Goal: Task Accomplishment & Management: Manage account settings

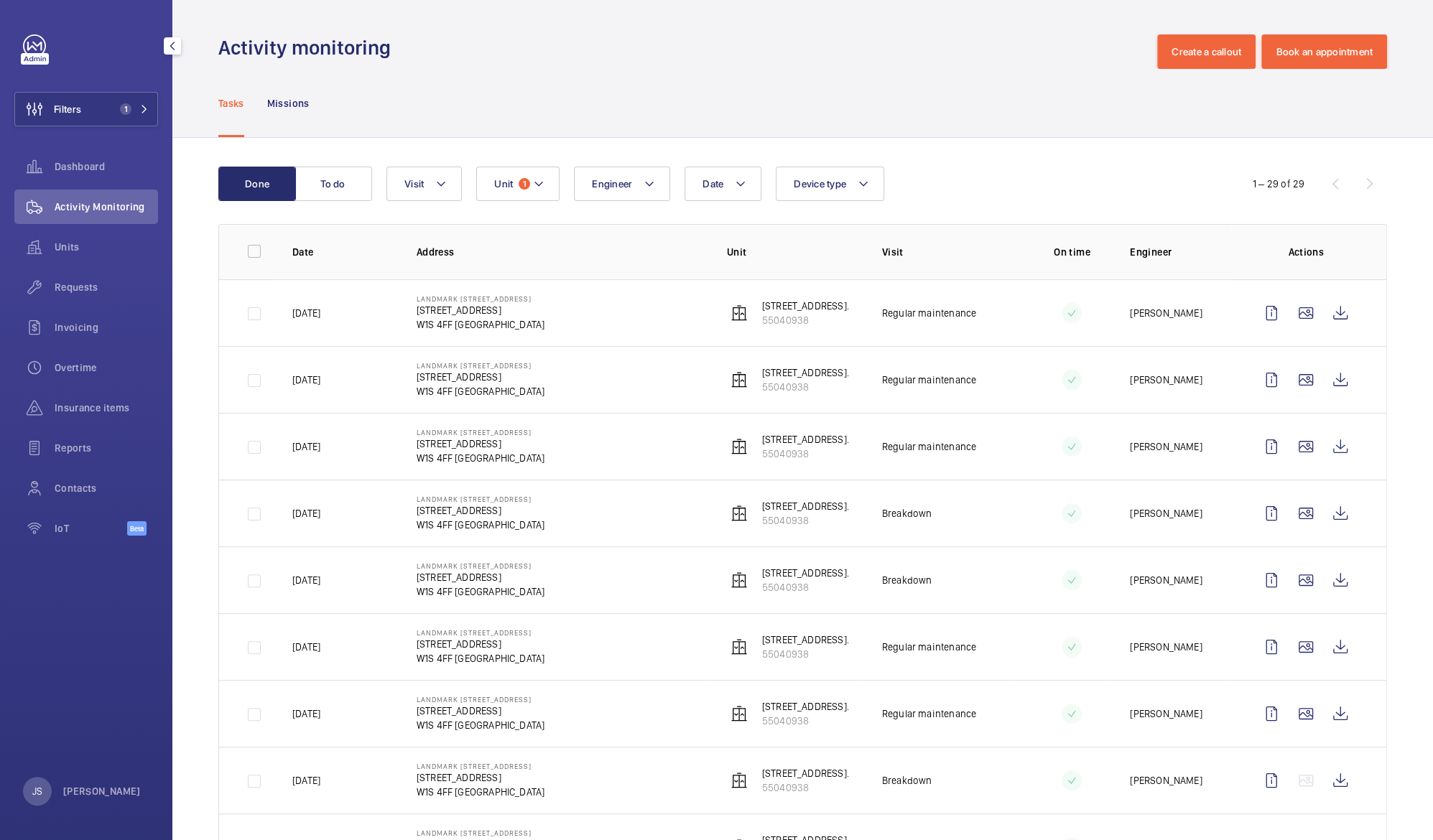
scroll to position [184, 0]
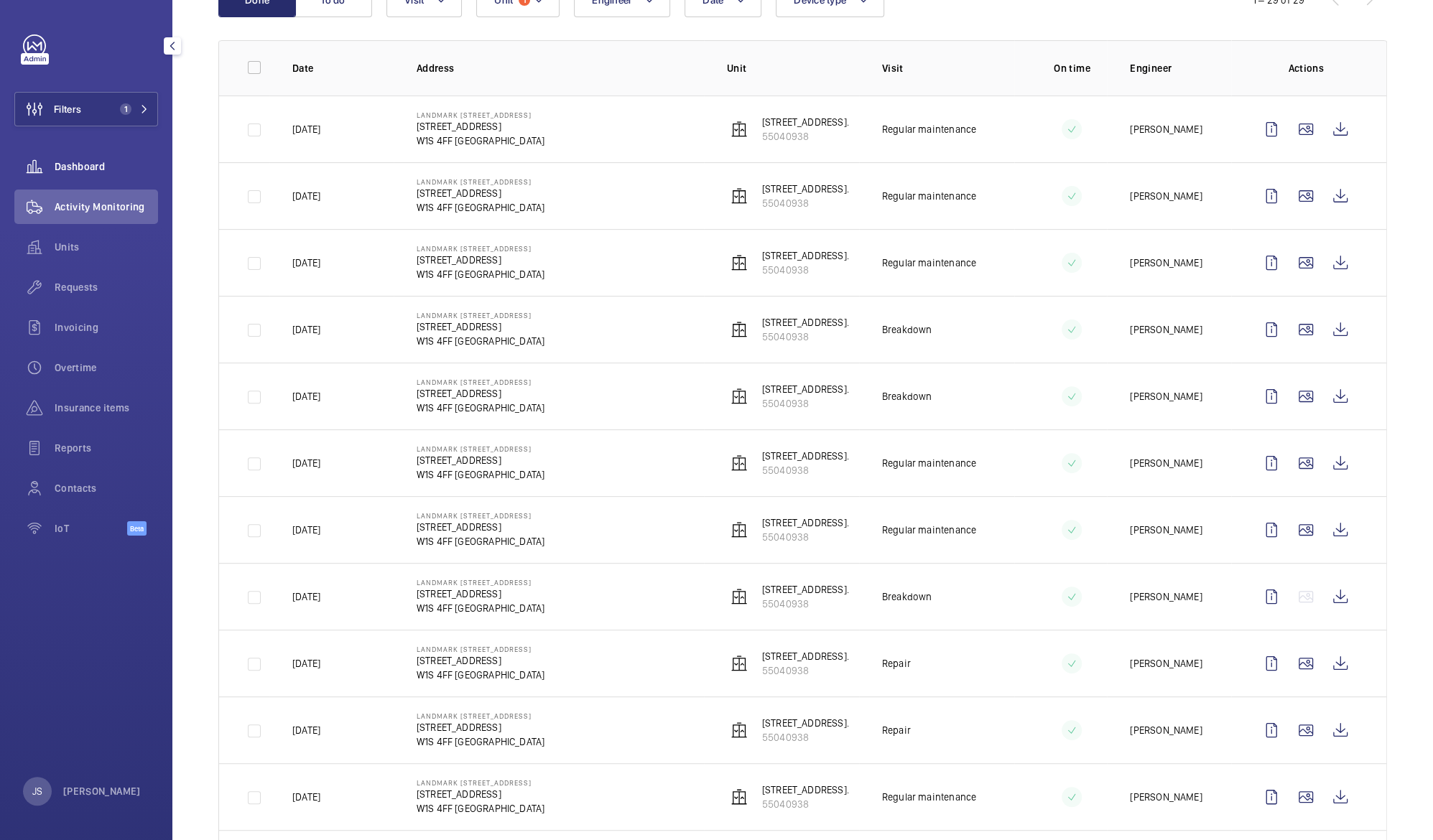
click at [85, 179] on div "Dashboard" at bounding box center [87, 167] width 144 height 34
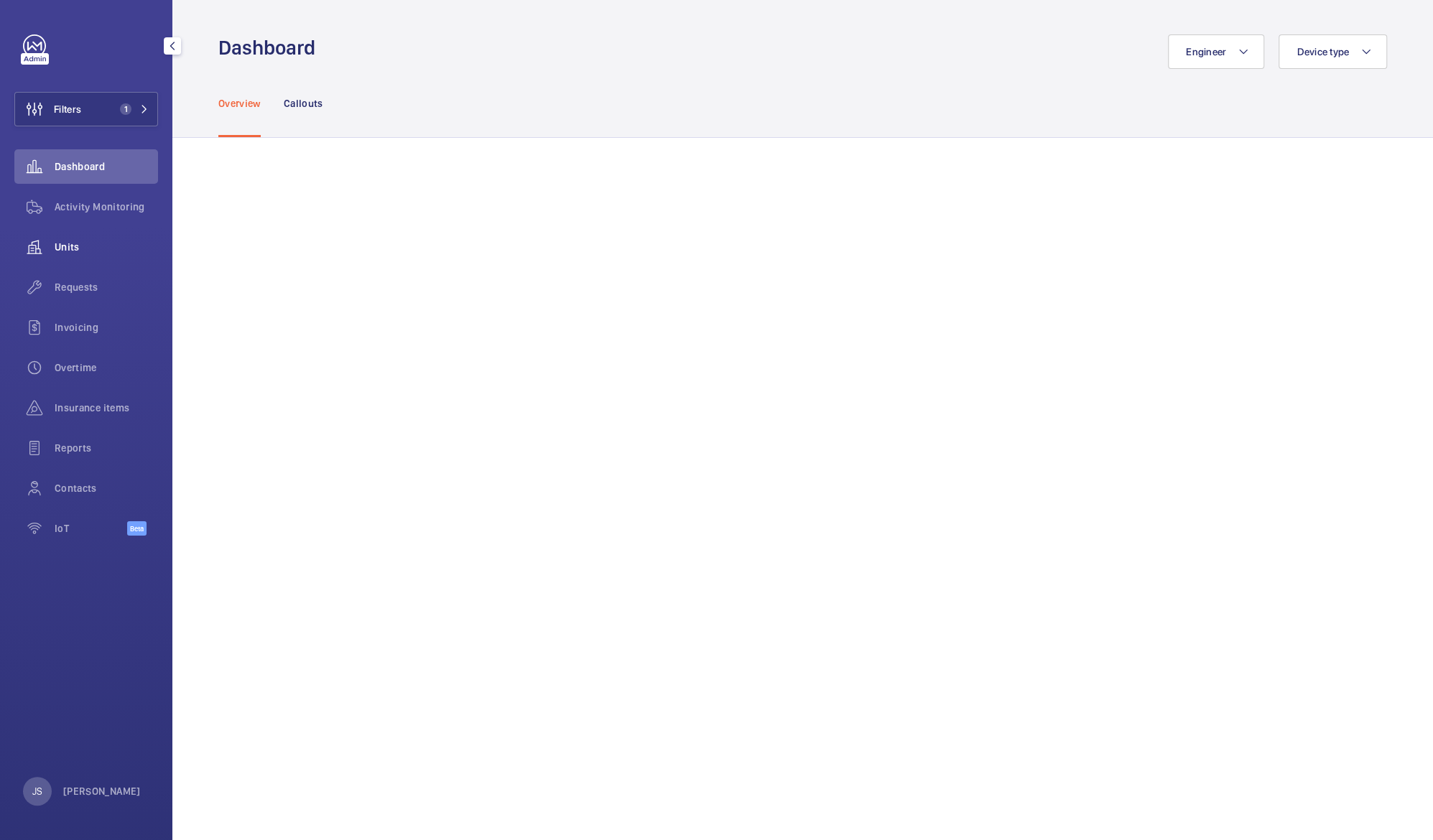
click at [74, 252] on span "Units" at bounding box center [106, 247] width 103 height 15
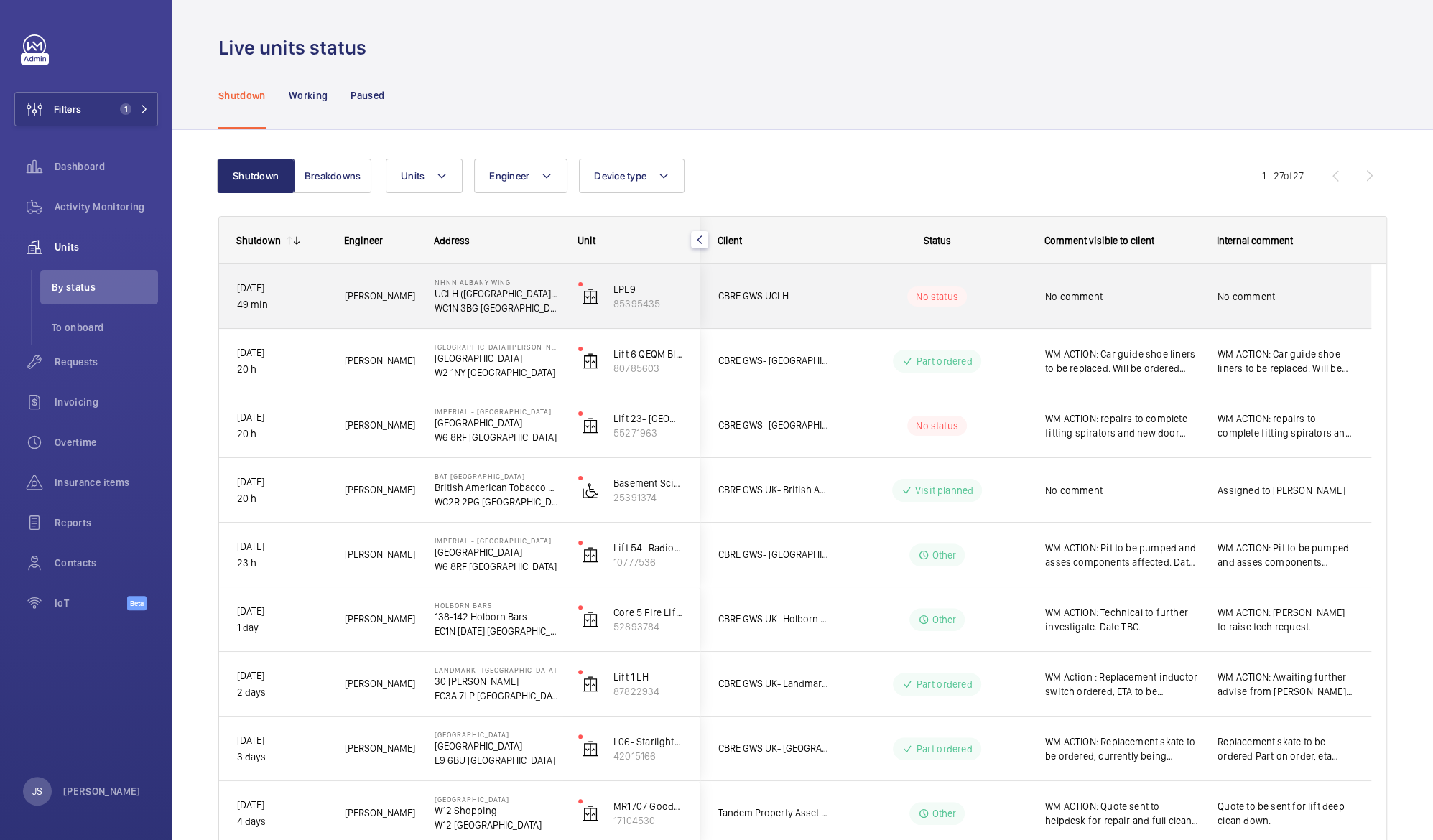
click at [499, 311] on p "WC1N 3BG [GEOGRAPHIC_DATA]" at bounding box center [497, 308] width 125 height 15
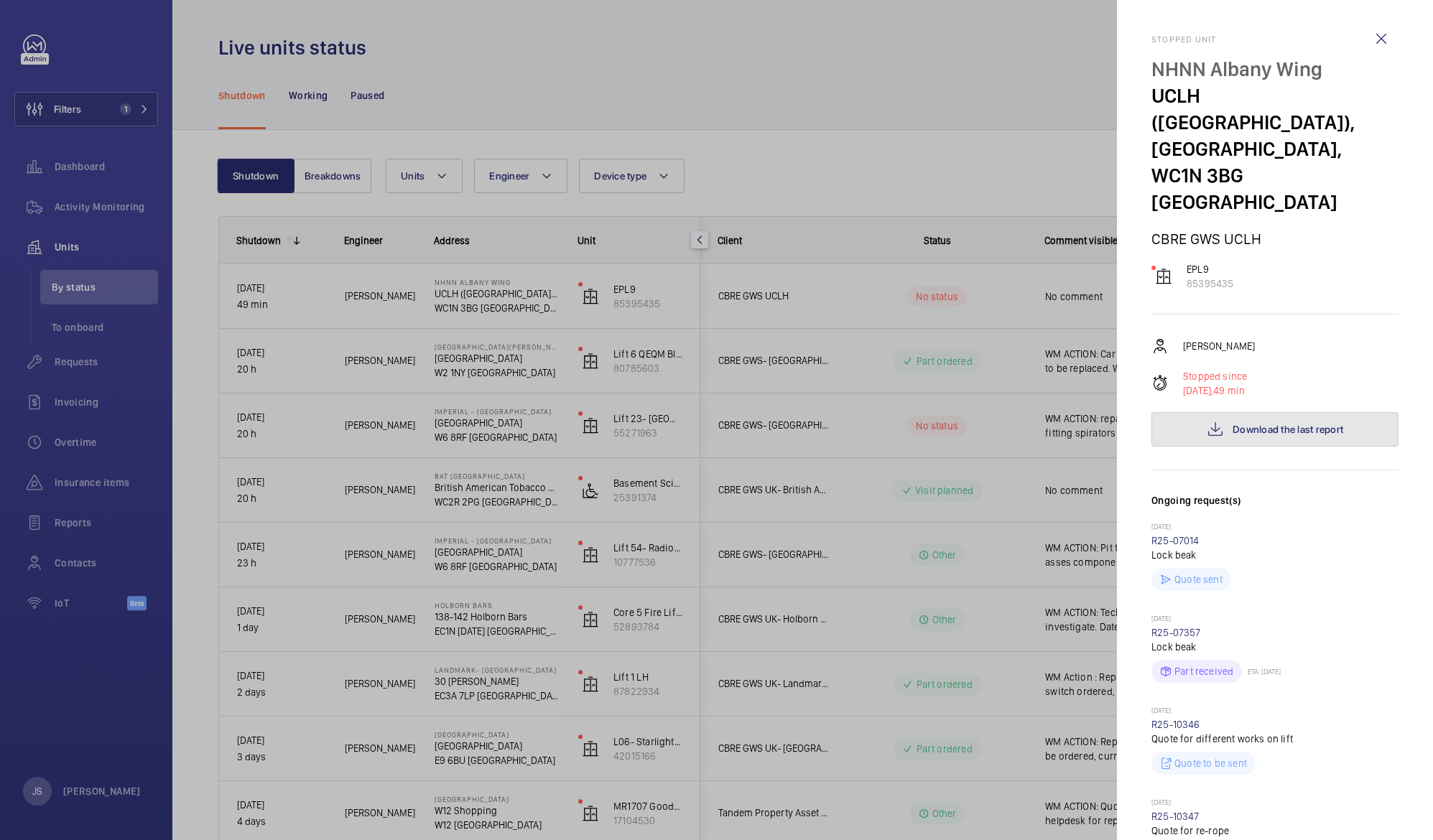
click at [1258, 412] on button "Download the last report" at bounding box center [1275, 429] width 247 height 34
click at [745, 100] on div at bounding box center [716, 420] width 1433 height 840
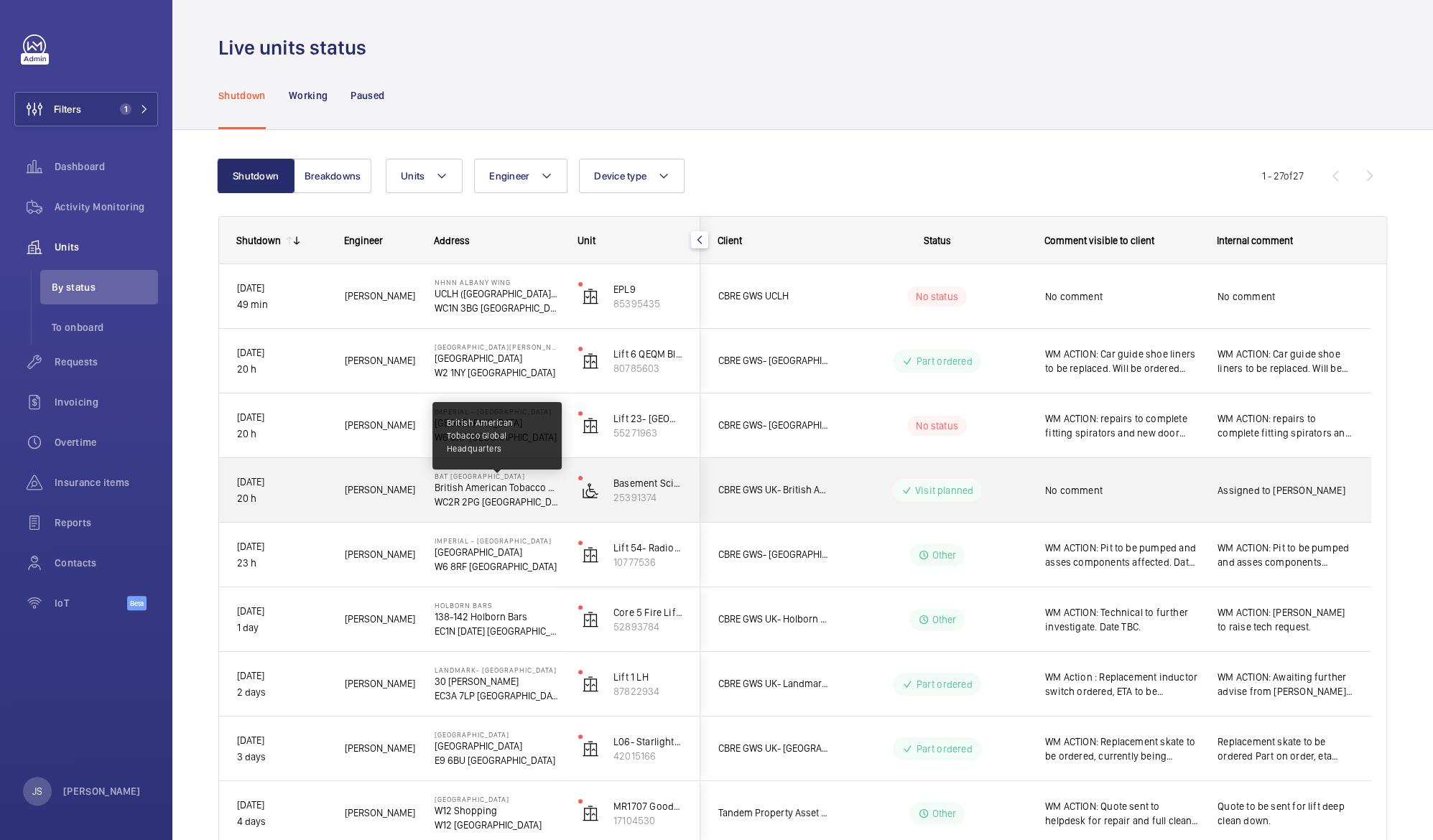
click at [481, 493] on p "British American Tobacco Global Headquarters" at bounding box center [497, 487] width 125 height 15
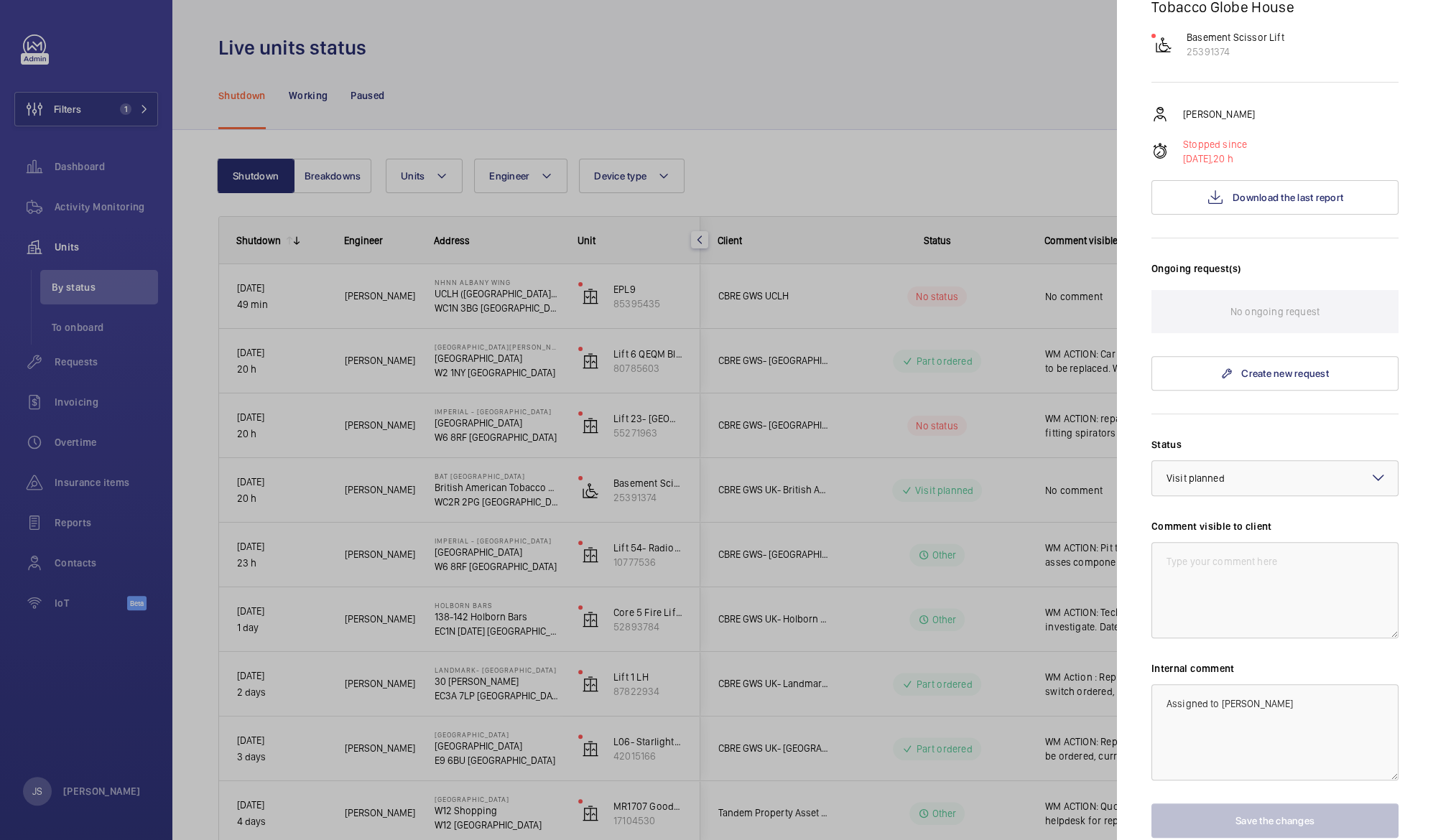
scroll to position [224, 0]
click at [1004, 53] on div at bounding box center [716, 420] width 1433 height 840
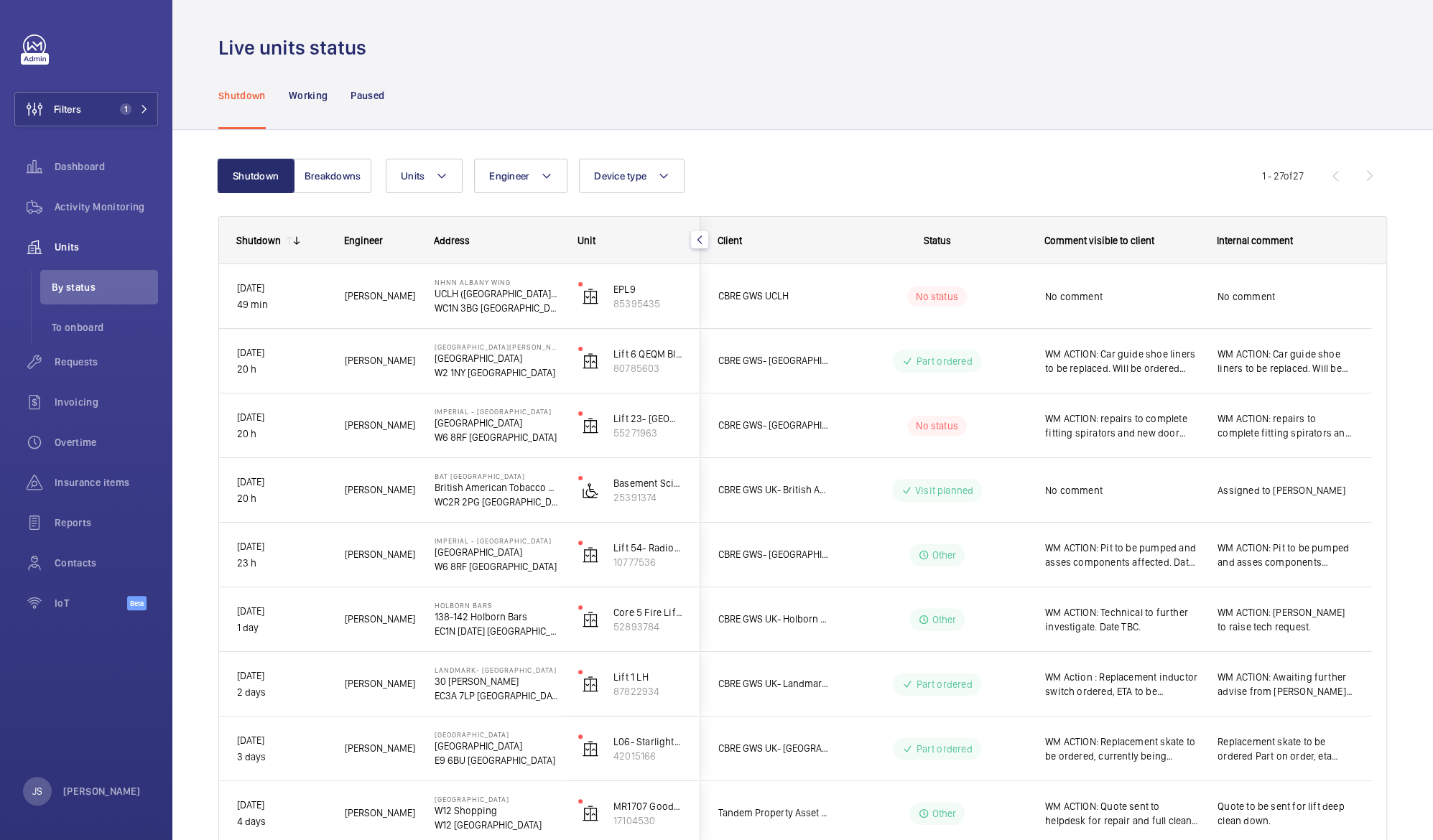
scroll to position [0, 0]
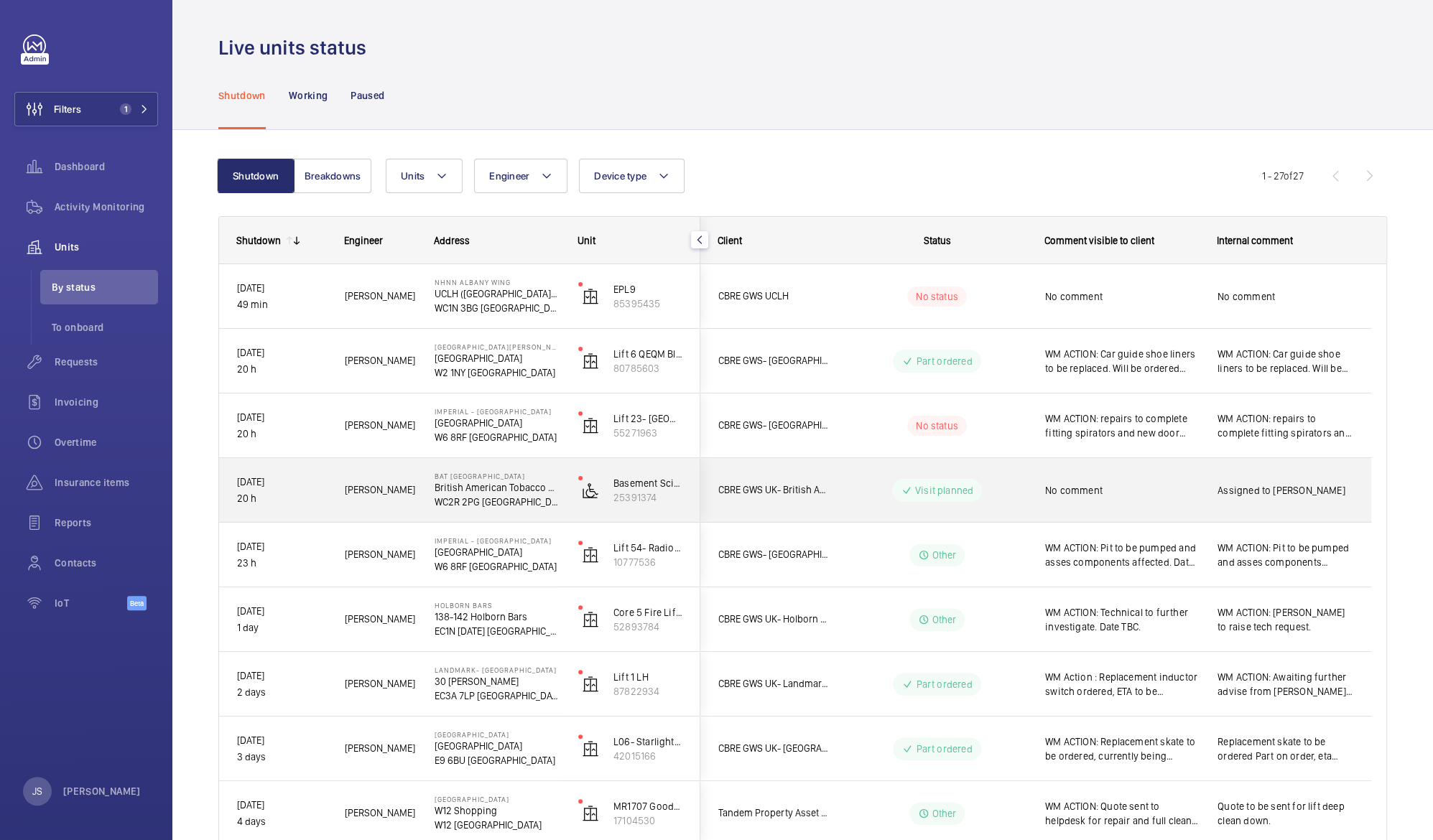
click at [1068, 501] on div "No comment" at bounding box center [1122, 490] width 154 height 33
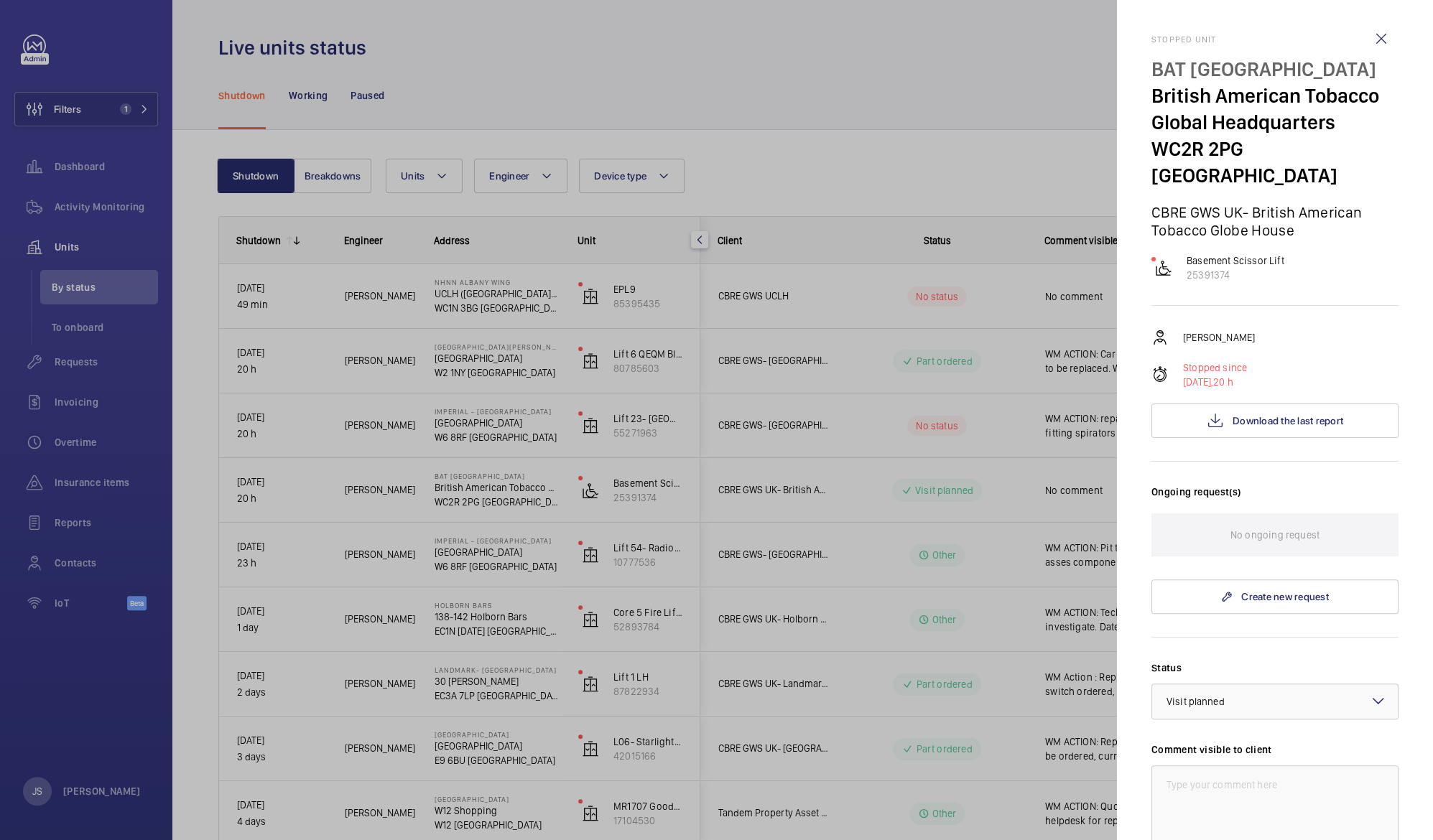
click at [1068, 501] on div at bounding box center [716, 420] width 1433 height 840
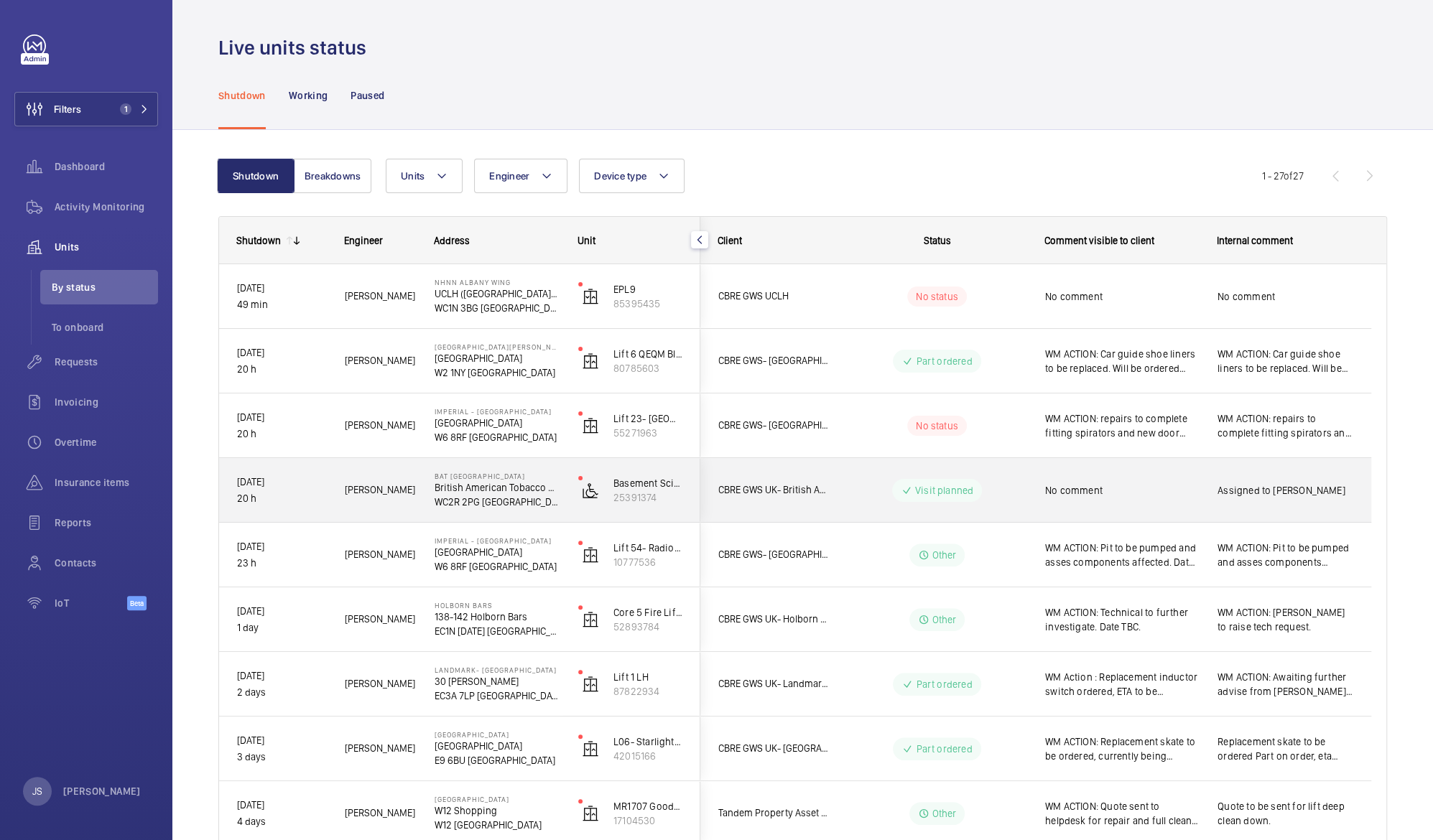
click at [1068, 501] on div "No comment" at bounding box center [1122, 490] width 154 height 33
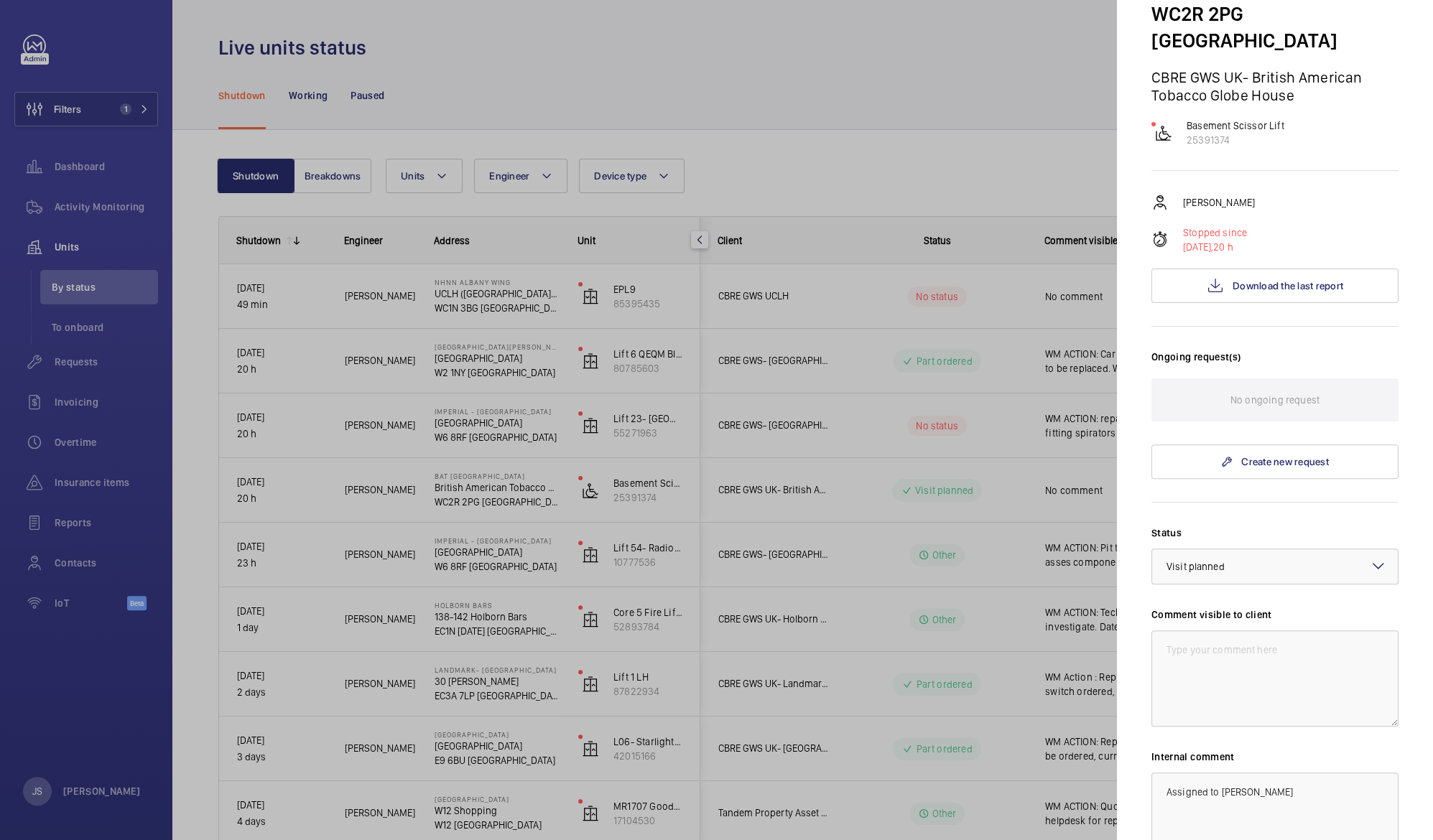
scroll to position [152, 0]
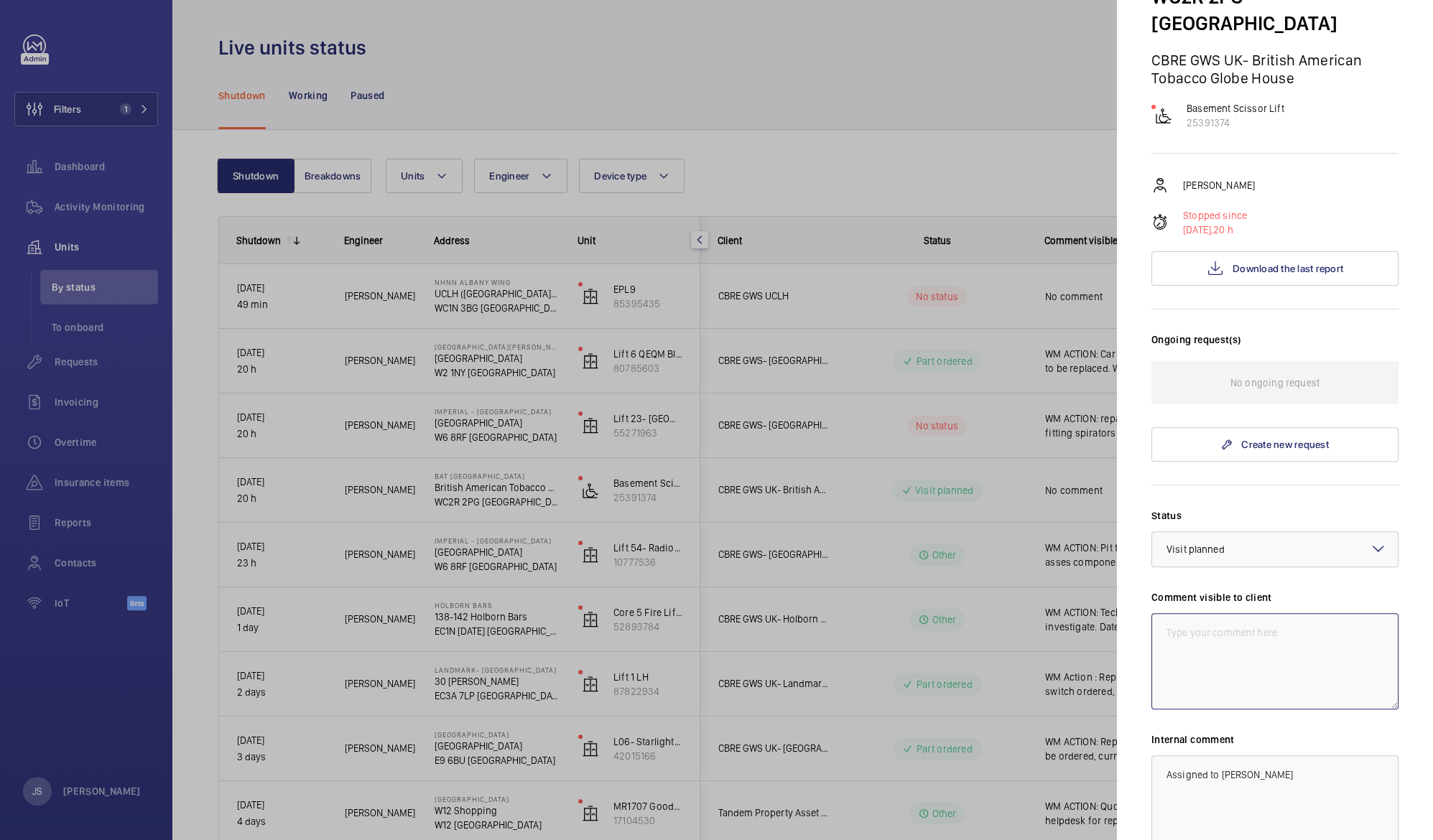
click at [1179, 615] on textarea at bounding box center [1275, 661] width 247 height 97
type textarea "WM Action: Sourcing Parts"
click at [1161, 776] on textarea "Assigned to [PERSON_NAME]" at bounding box center [1275, 803] width 247 height 97
drag, startPoint x: 1285, startPoint y: 746, endPoint x: 1131, endPoint y: 735, distance: 154.4
click at [1131, 735] on mat-sidenav "Stopped unit BAT Globe House British American Tobacco Global Headquarters WC2R …" at bounding box center [1275, 420] width 316 height 840
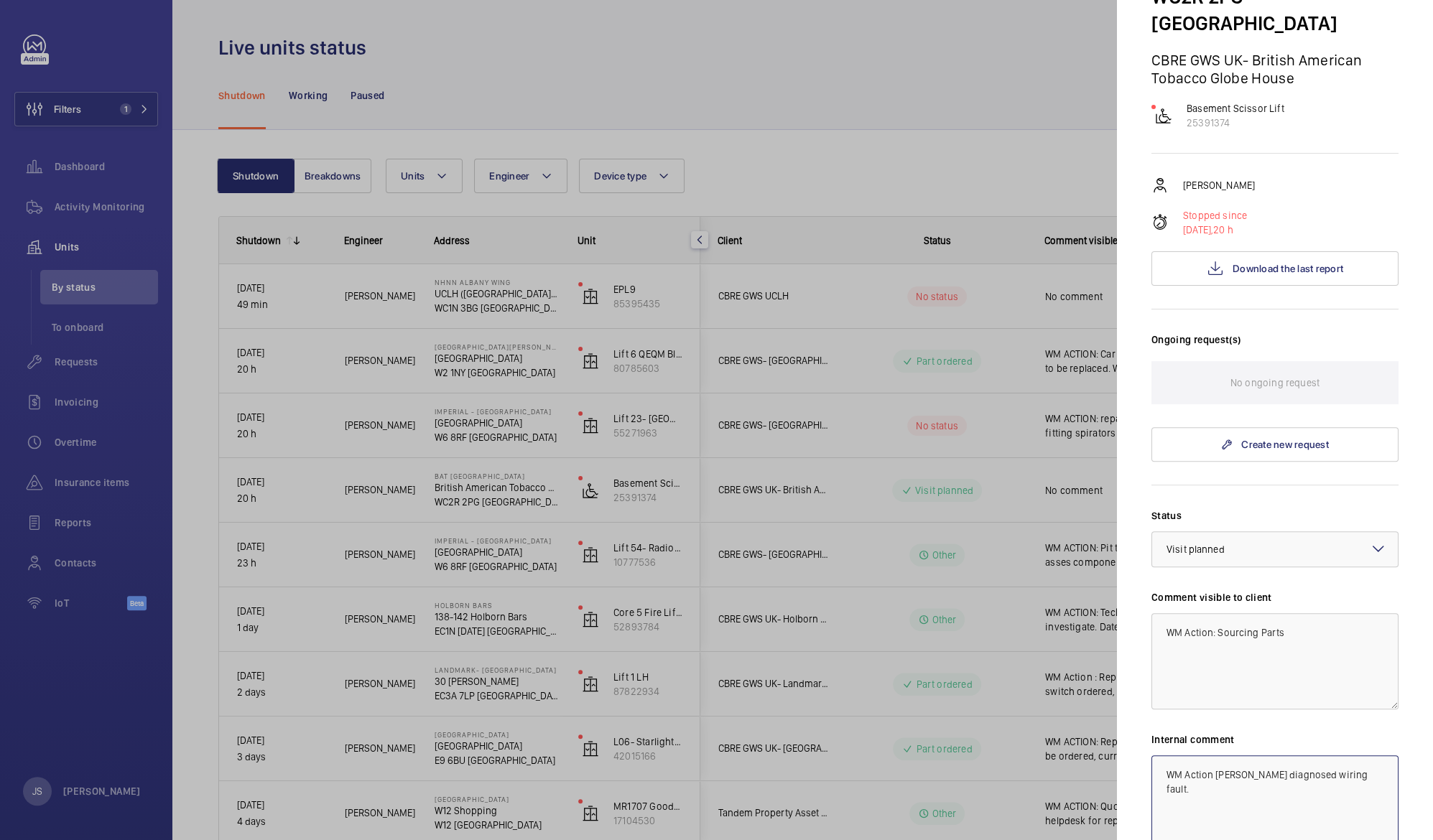
type textarea "WM Action [PERSON_NAME] diagnosed wiring fault."
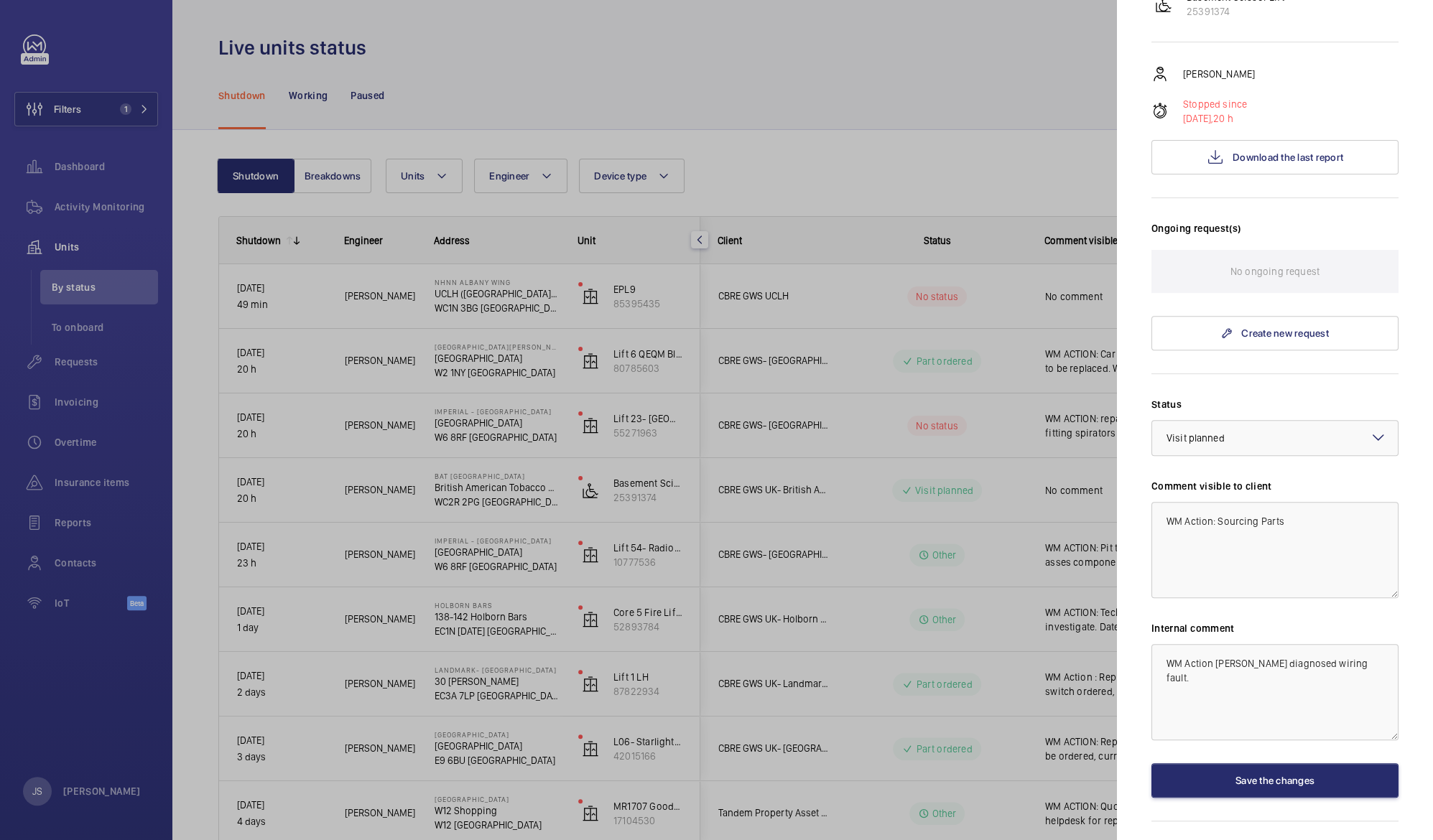
scroll to position [275, 0]
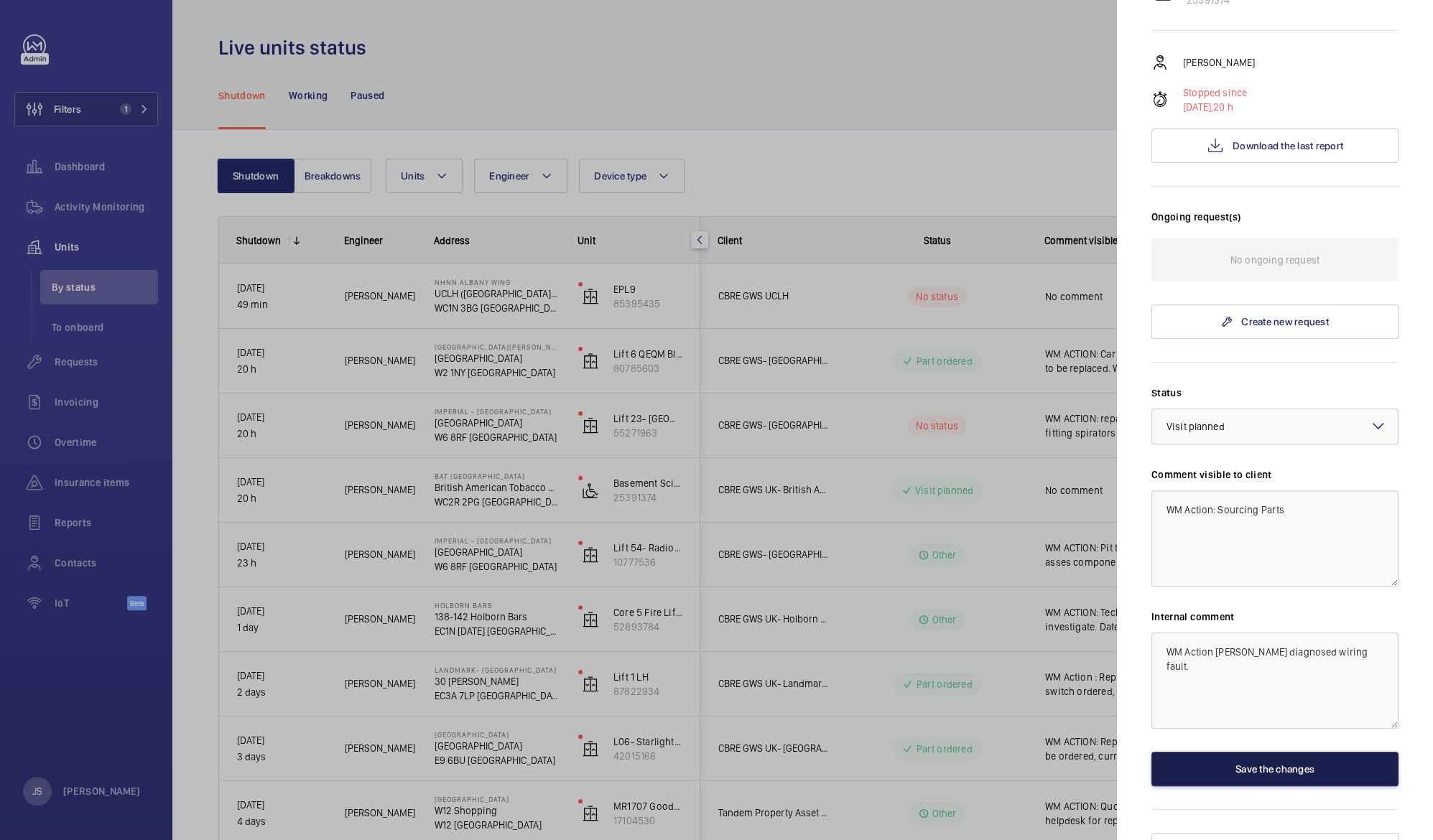
click at [1271, 752] on button "Save the changes" at bounding box center [1275, 769] width 247 height 34
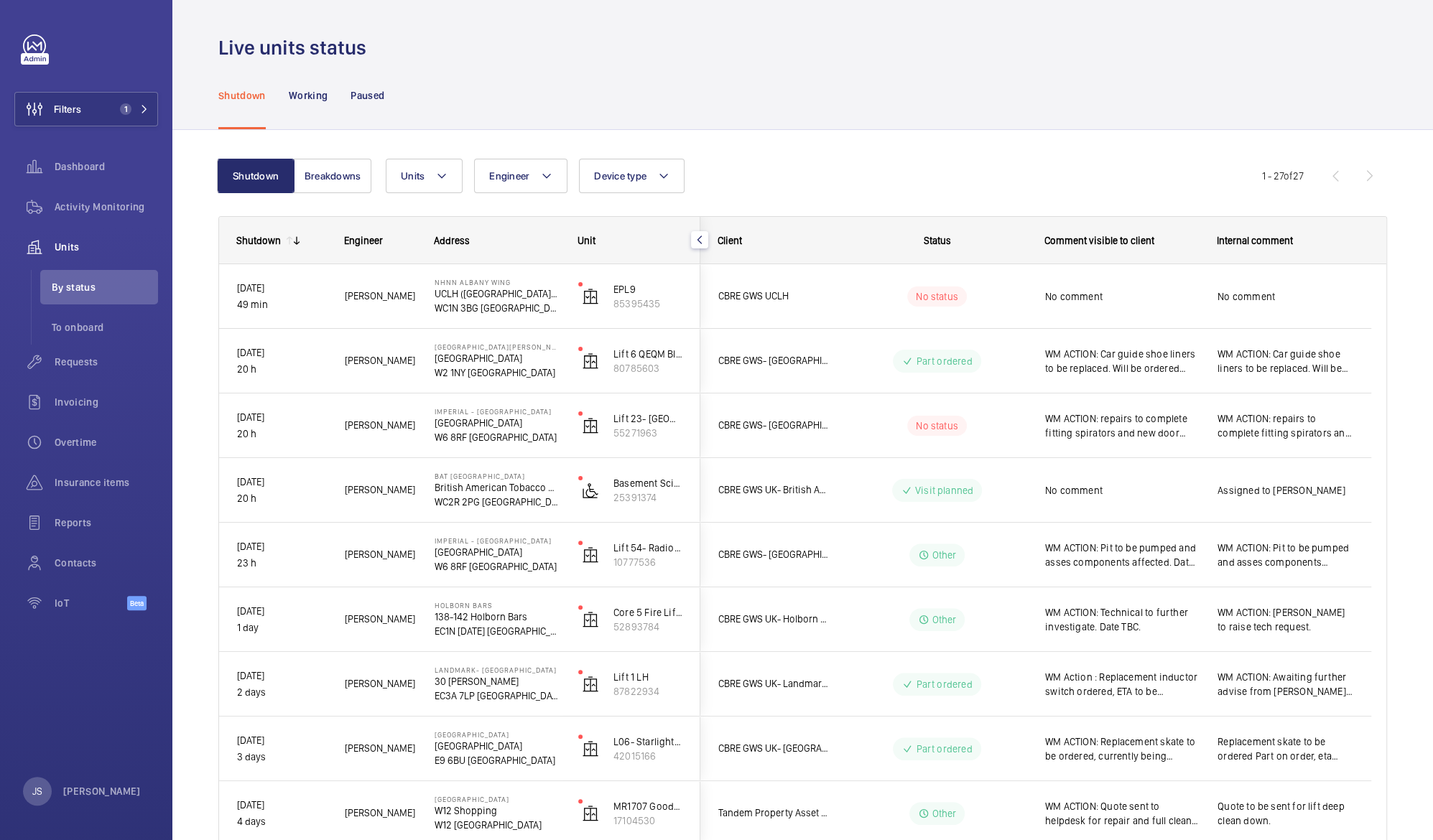
scroll to position [0, 0]
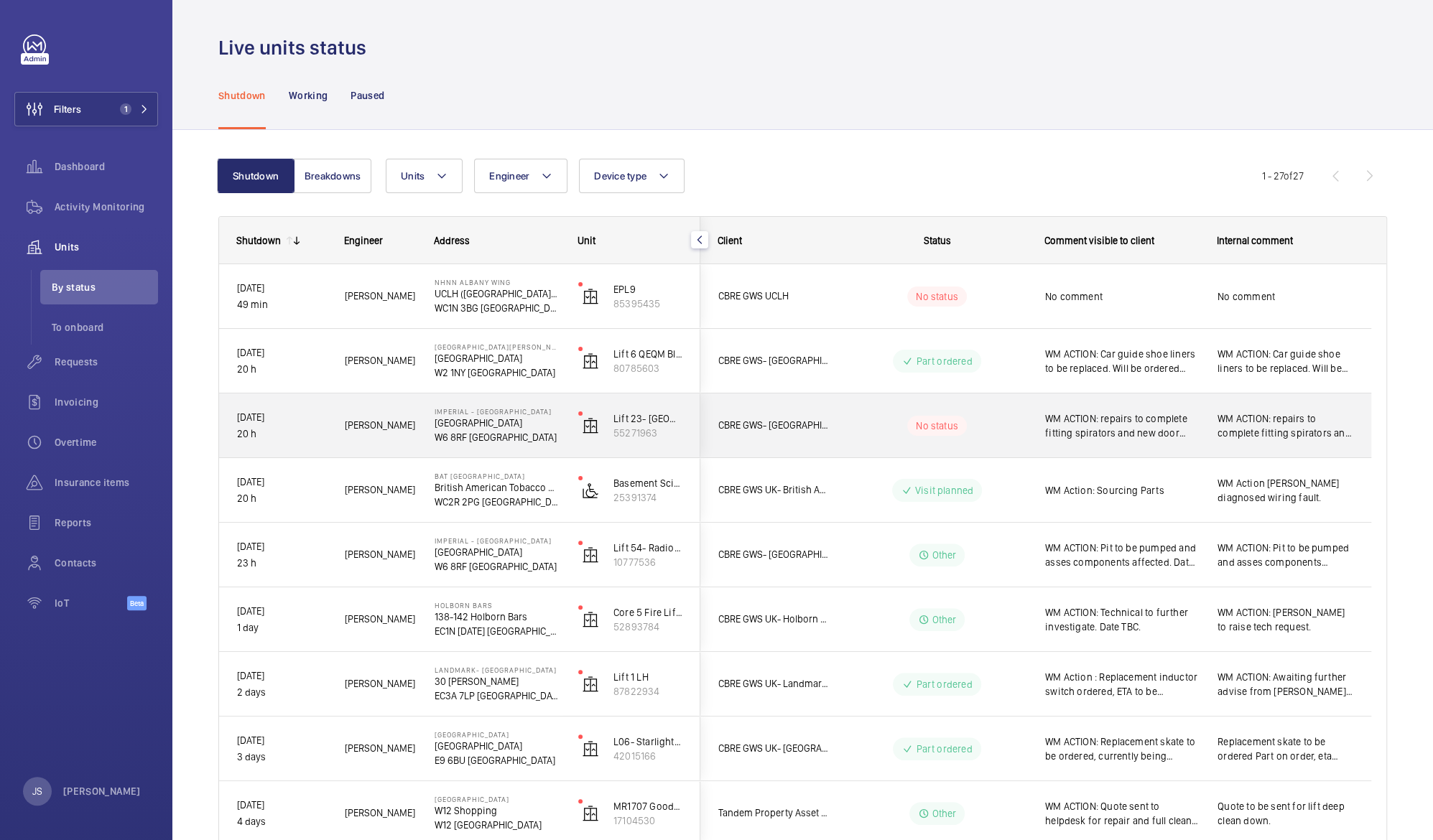
click at [1080, 429] on span "WM ACTION: repairs to complete fitting spirators and new door shoes on all floo…" at bounding box center [1122, 425] width 154 height 29
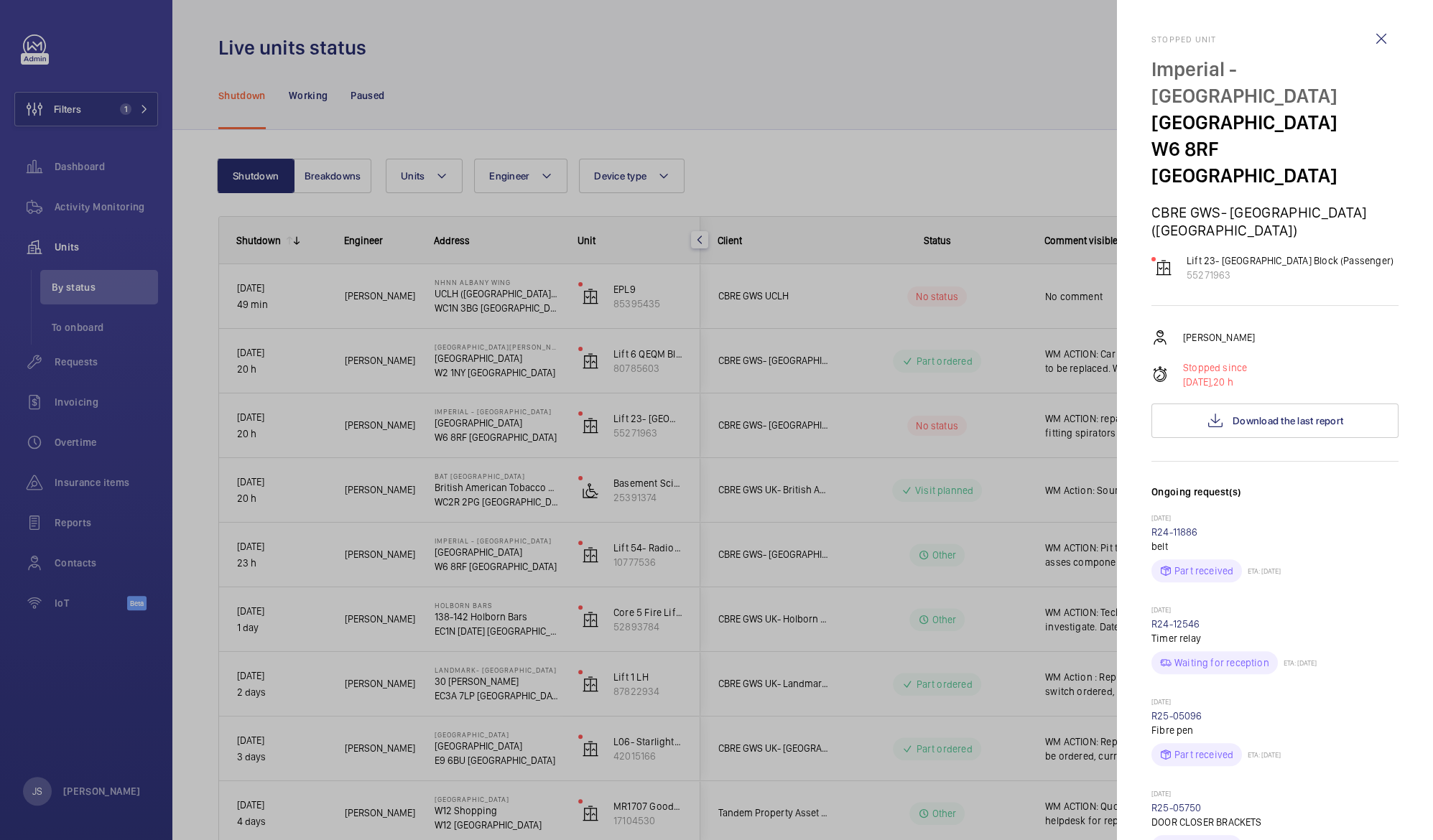
click at [1080, 429] on div at bounding box center [716, 420] width 1433 height 840
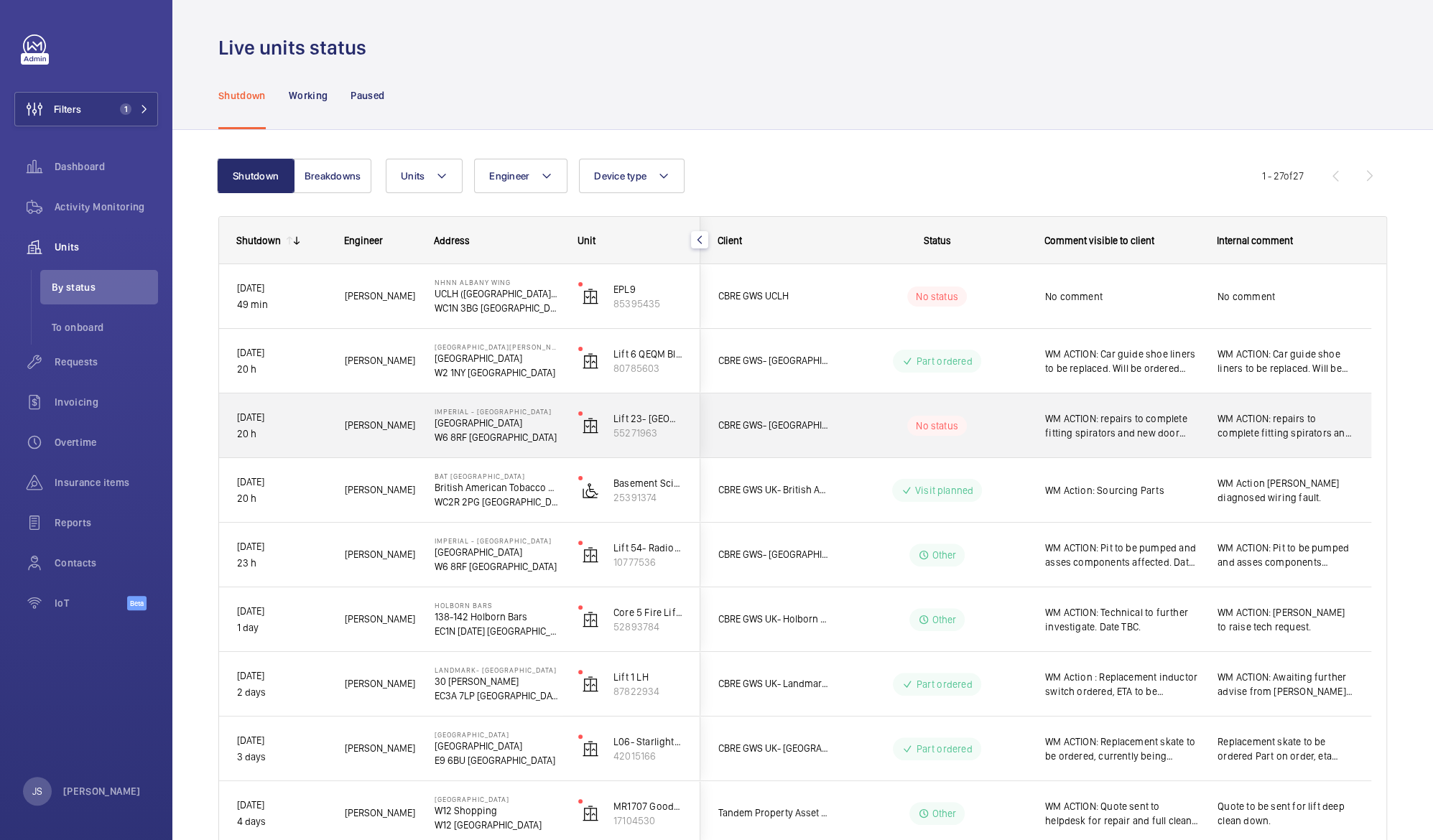
click at [1080, 429] on span "WM ACTION: repairs to complete fitting spirators and new door shoes on all floo…" at bounding box center [1122, 425] width 154 height 29
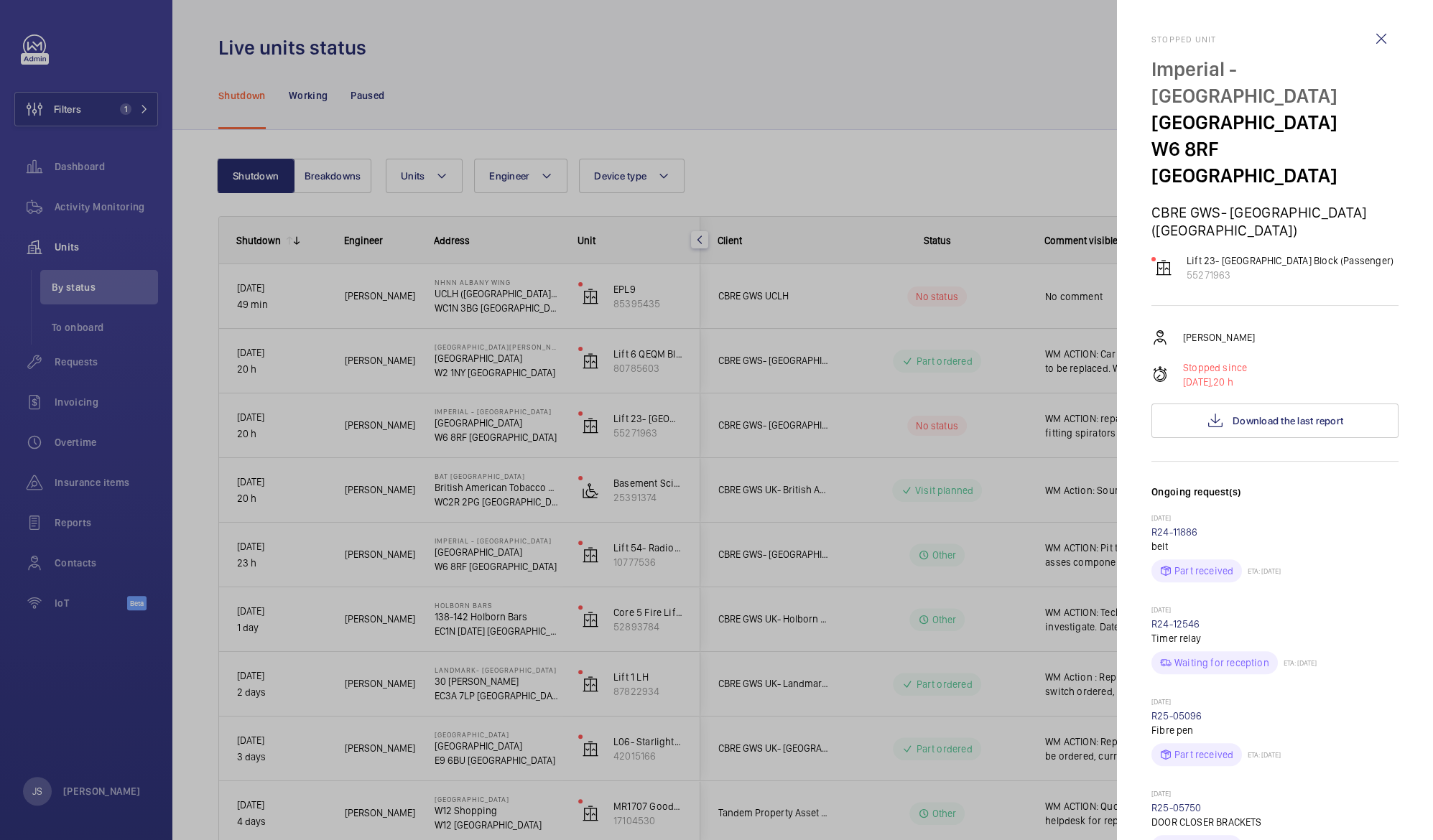
click at [1080, 429] on div at bounding box center [716, 420] width 1433 height 840
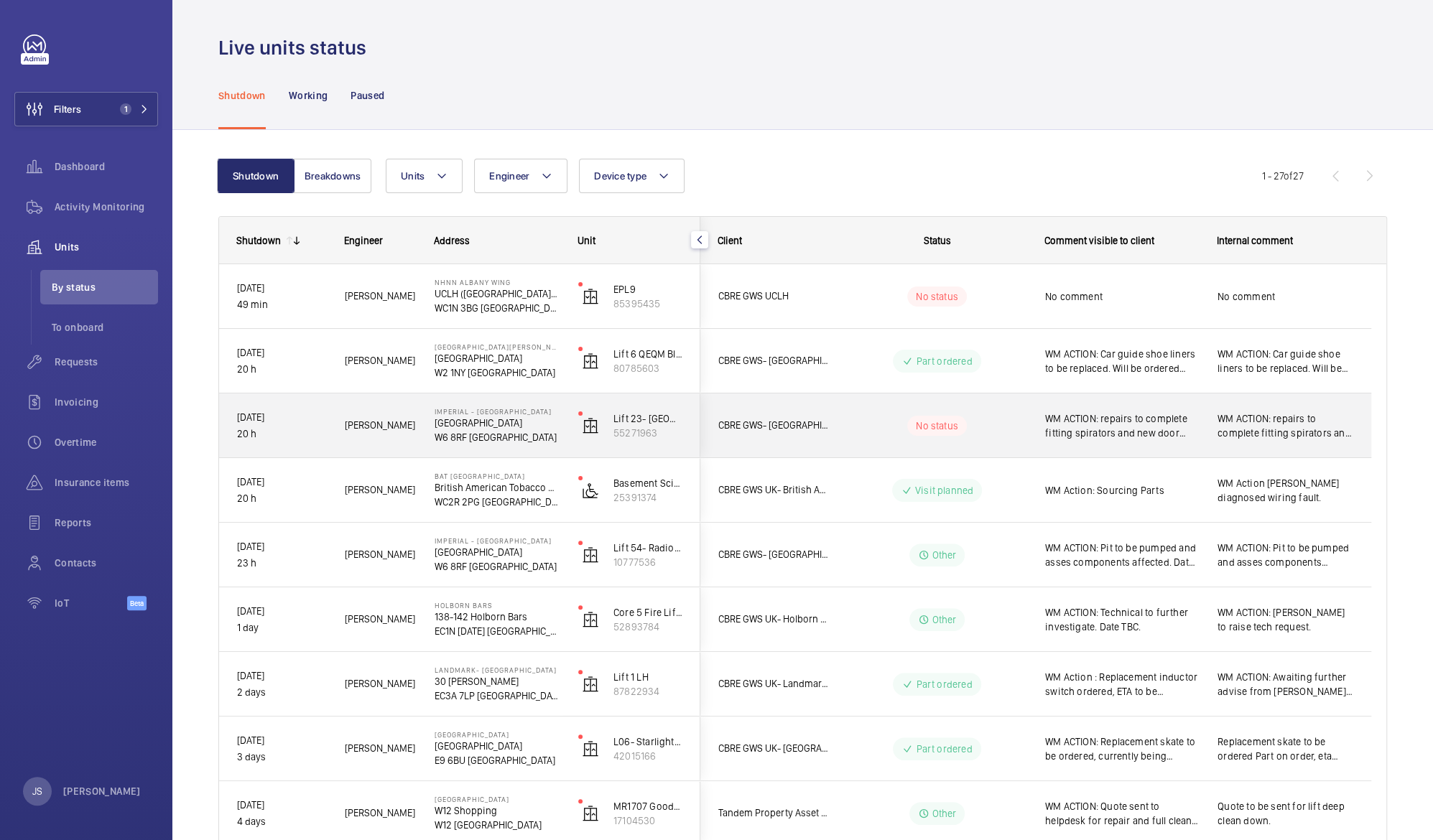
click at [1080, 429] on span "WM ACTION: repairs to complete fitting spirators and new door shoes on all floo…" at bounding box center [1122, 425] width 154 height 29
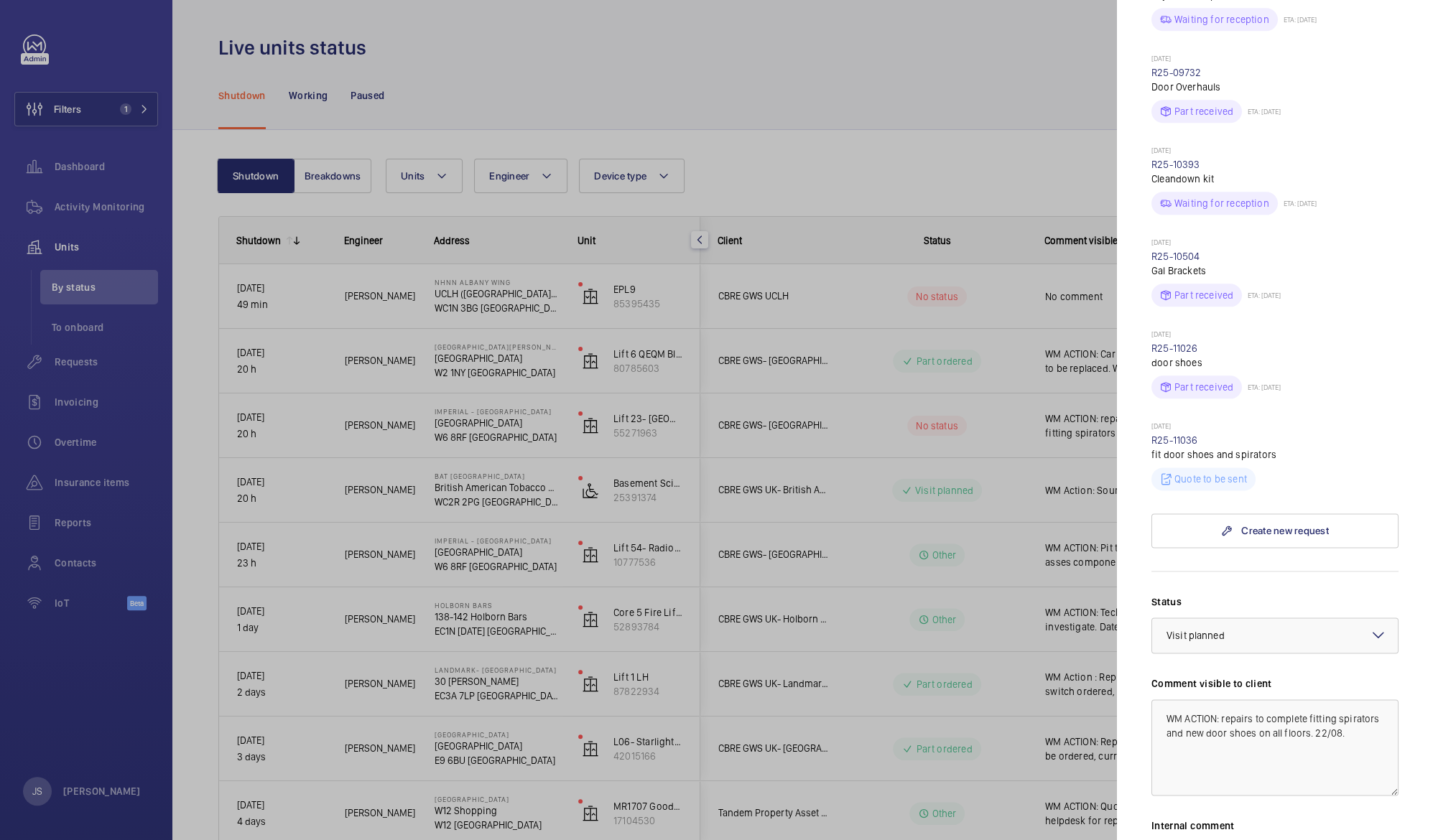
scroll to position [1281, 0]
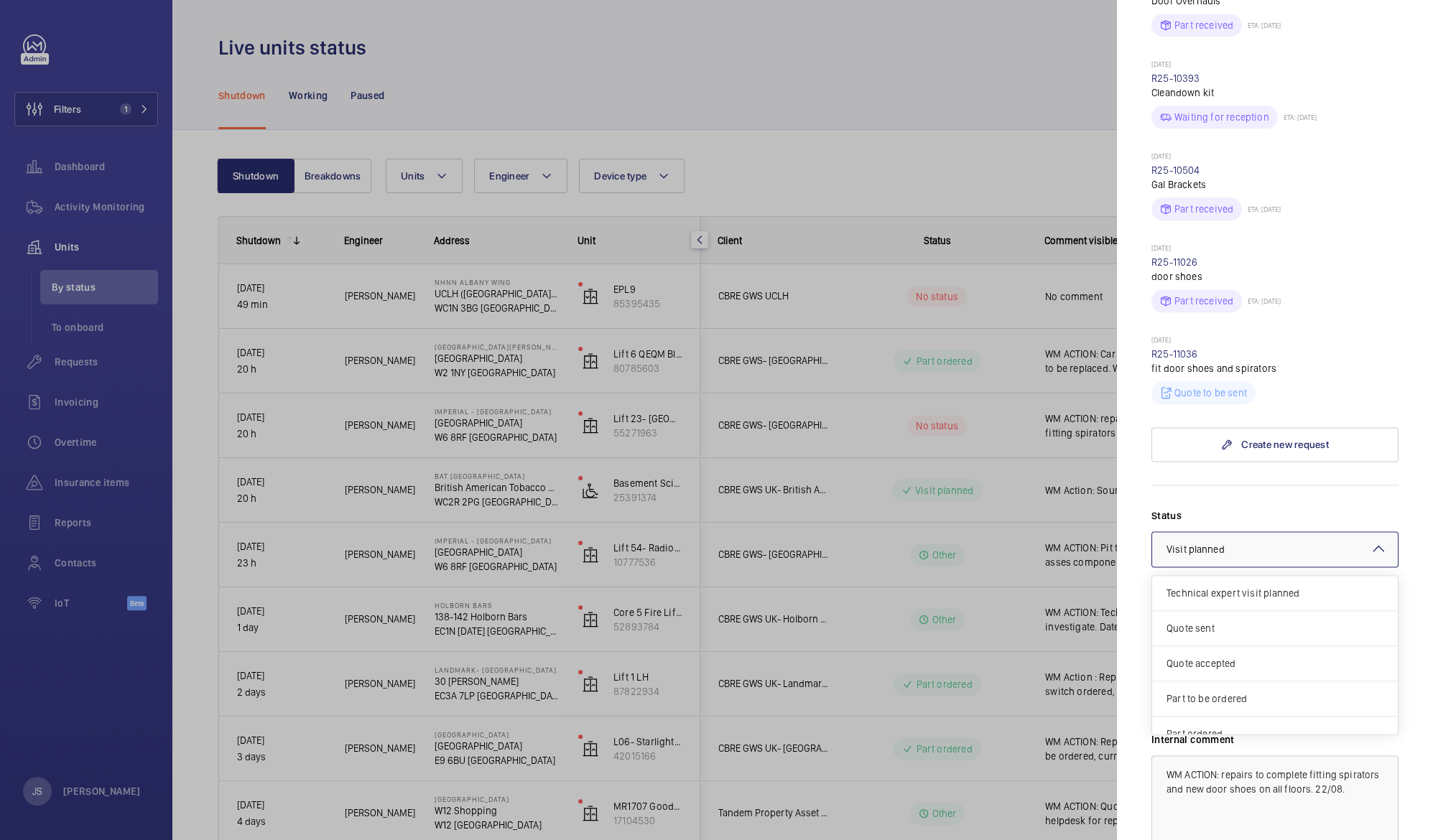
click at [1371, 540] on mat-icon at bounding box center [1378, 548] width 17 height 17
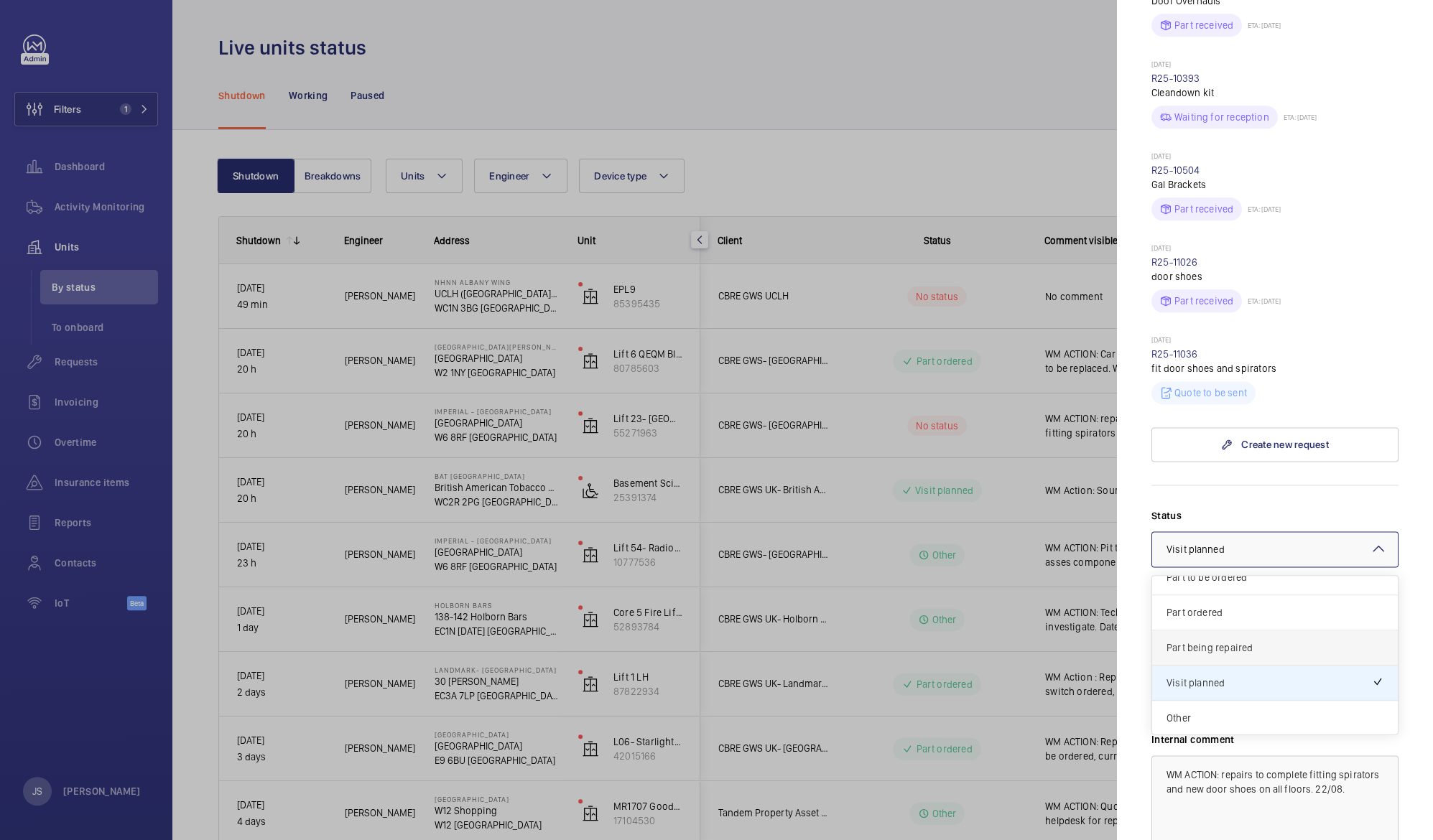
click at [1314, 640] on span "Part being repaired" at bounding box center [1274, 648] width 217 height 15
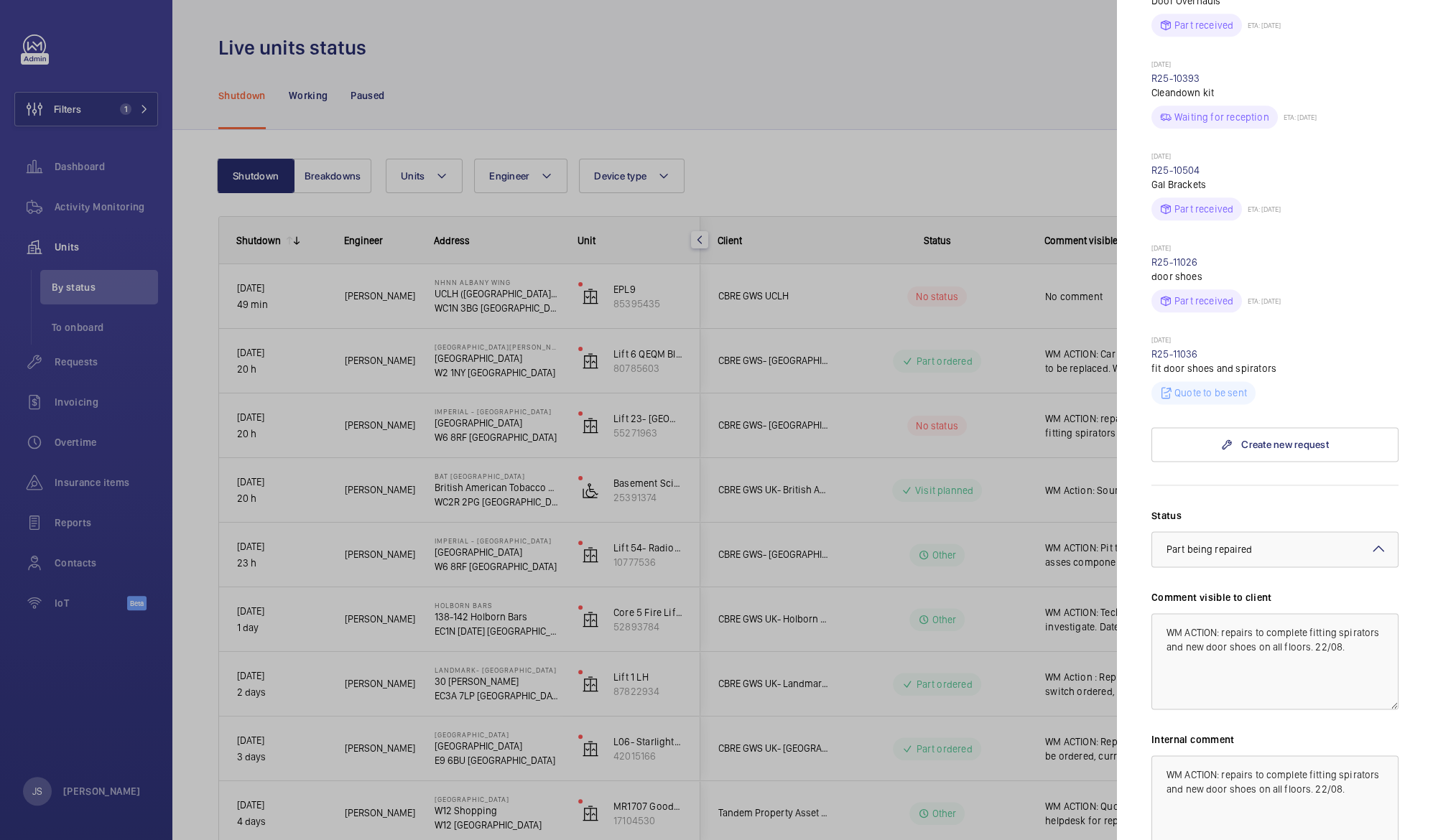
scroll to position [1404, 0]
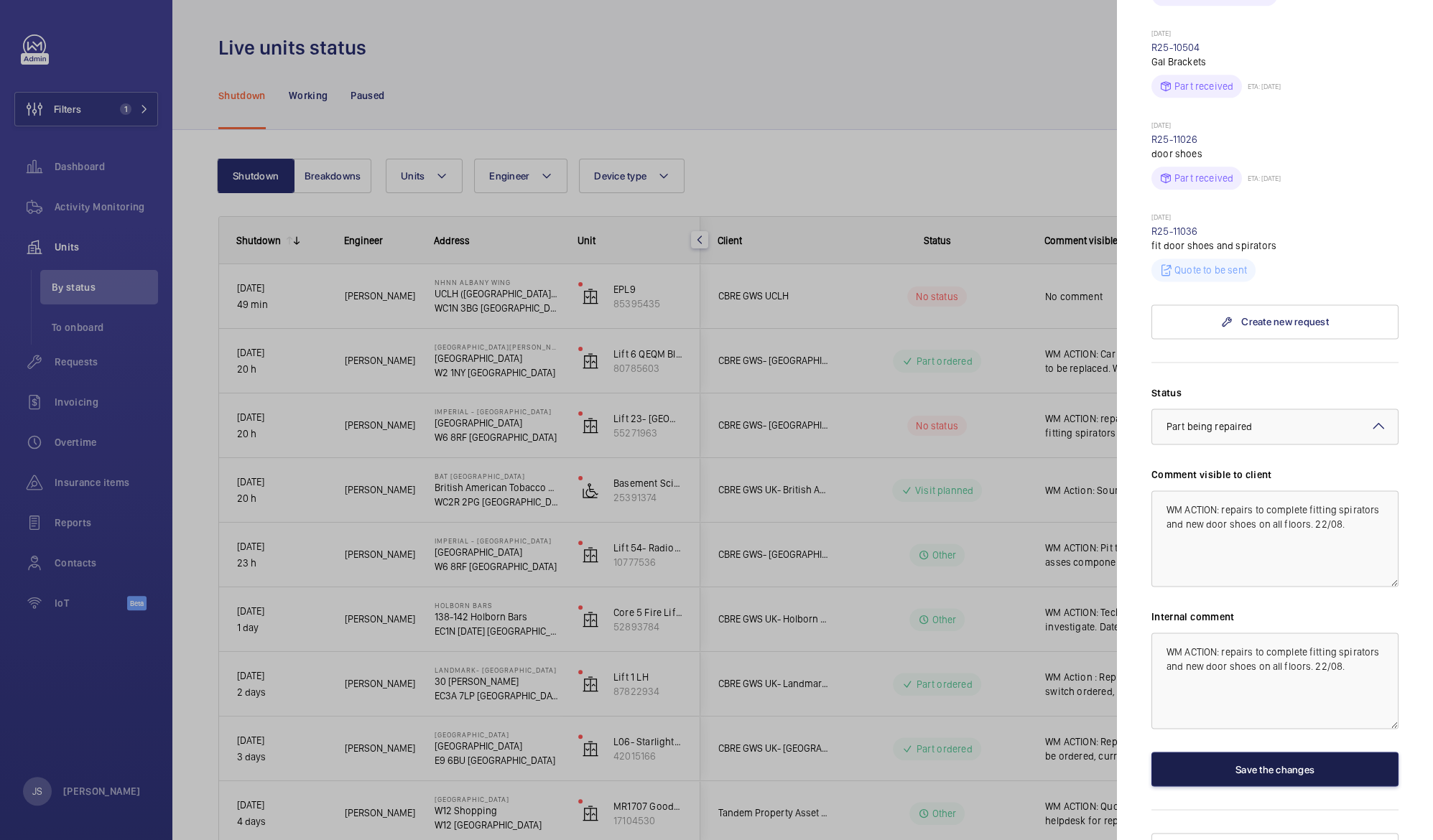
click at [1270, 752] on button "Save the changes" at bounding box center [1275, 769] width 247 height 34
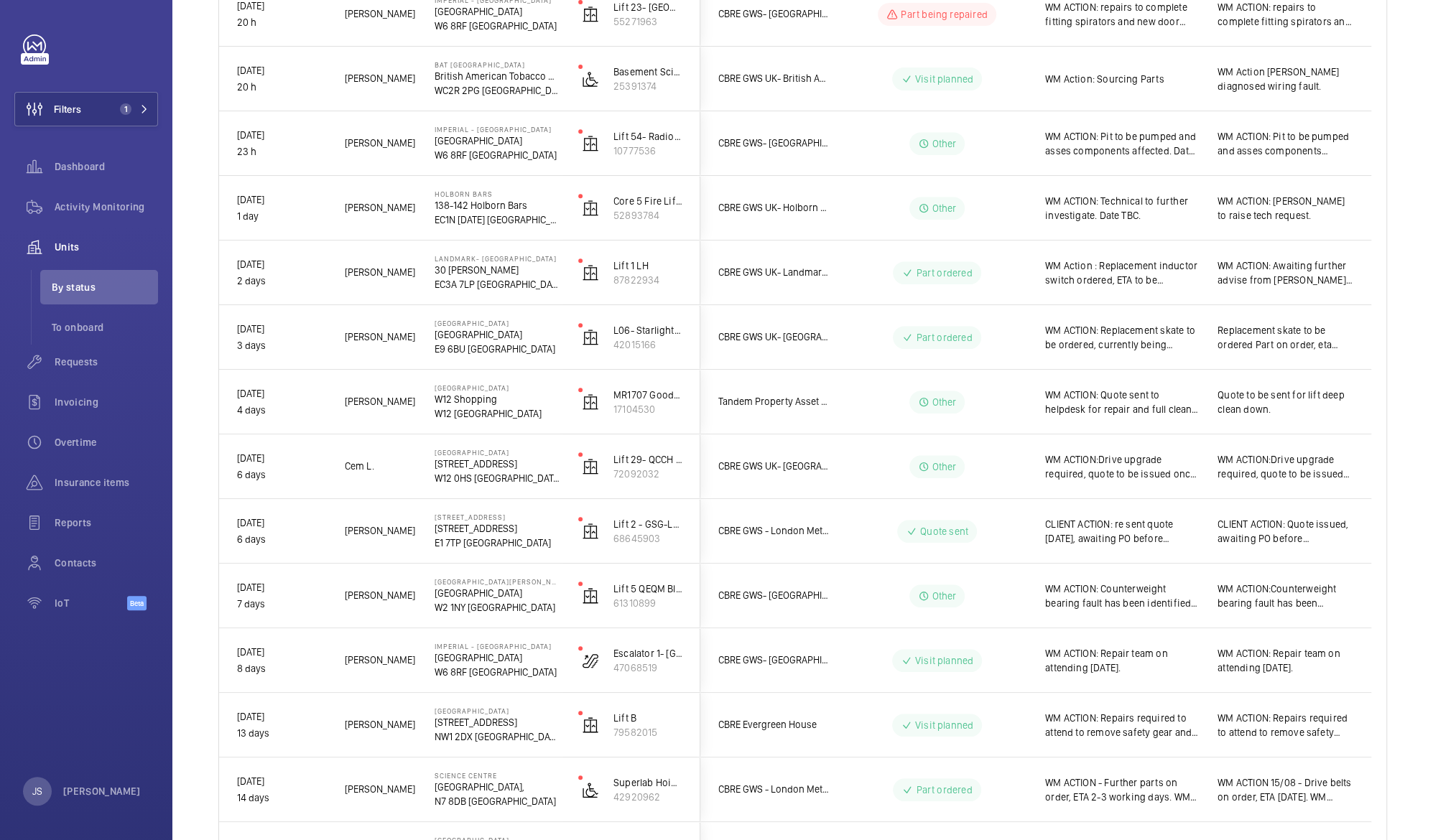
scroll to position [405, 0]
